Goal: Task Accomplishment & Management: Use online tool/utility

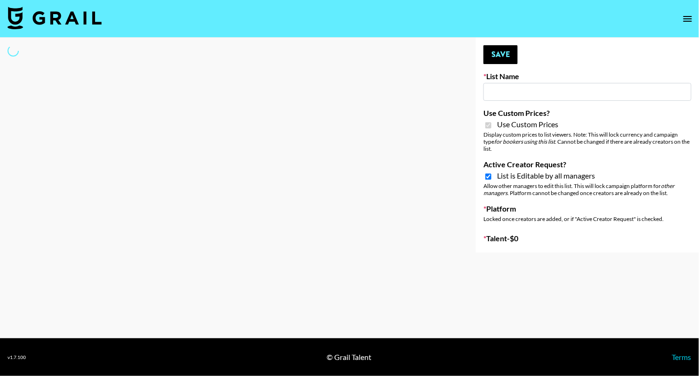
type input "Content Labs for Govee's TV Backlight 3."
checkbox input "true"
select select "Brand"
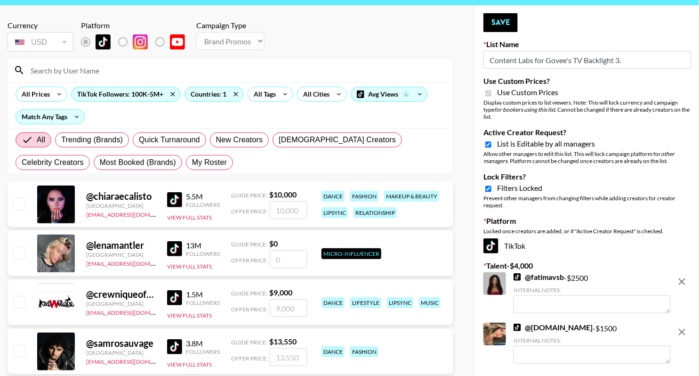
scroll to position [13, 0]
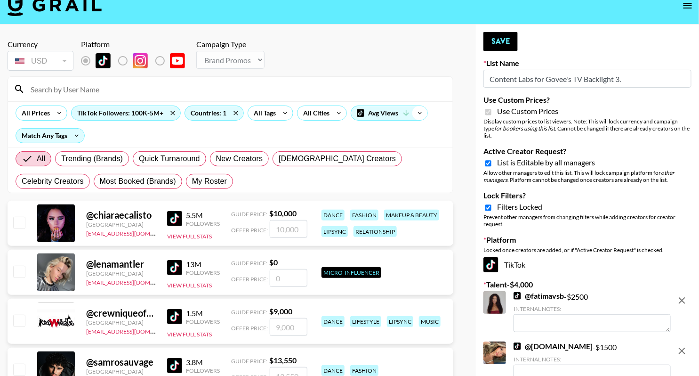
click at [419, 112] on icon at bounding box center [419, 113] width 15 height 14
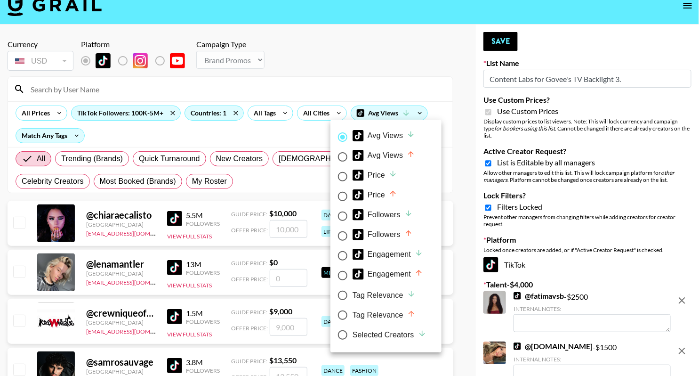
click at [390, 332] on div "Selected Creators" at bounding box center [390, 334] width 74 height 11
click at [353, 332] on input "Selected Creators" at bounding box center [343, 335] width 20 height 20
radio input "true"
radio input "false"
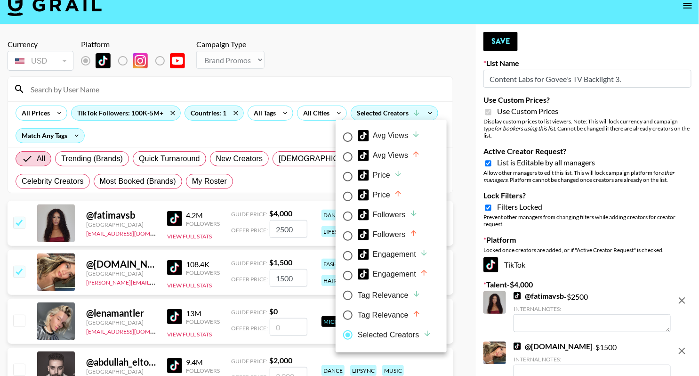
click at [436, 81] on div at bounding box center [349, 188] width 699 height 376
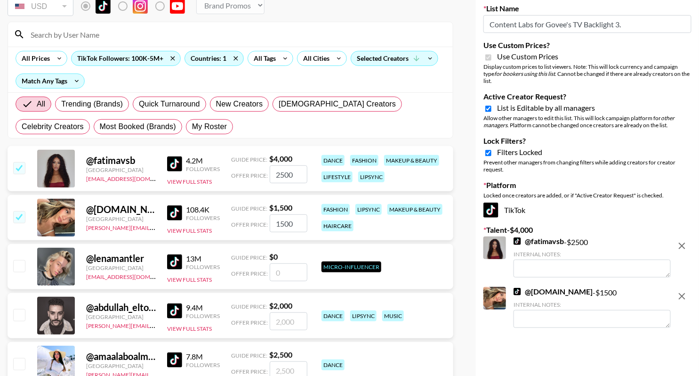
scroll to position [0, 0]
